Goal: Navigation & Orientation: Go to known website

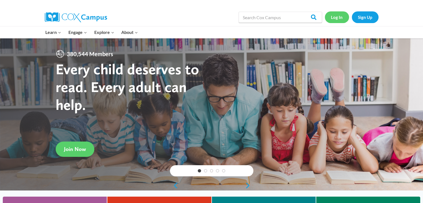
click at [339, 16] on link "Log In" at bounding box center [337, 16] width 24 height 11
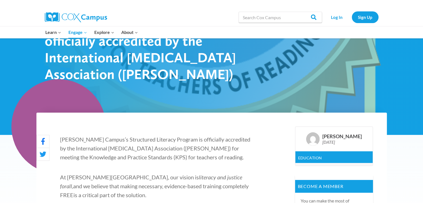
scroll to position [58, 0]
